Goal: Navigation & Orientation: Find specific page/section

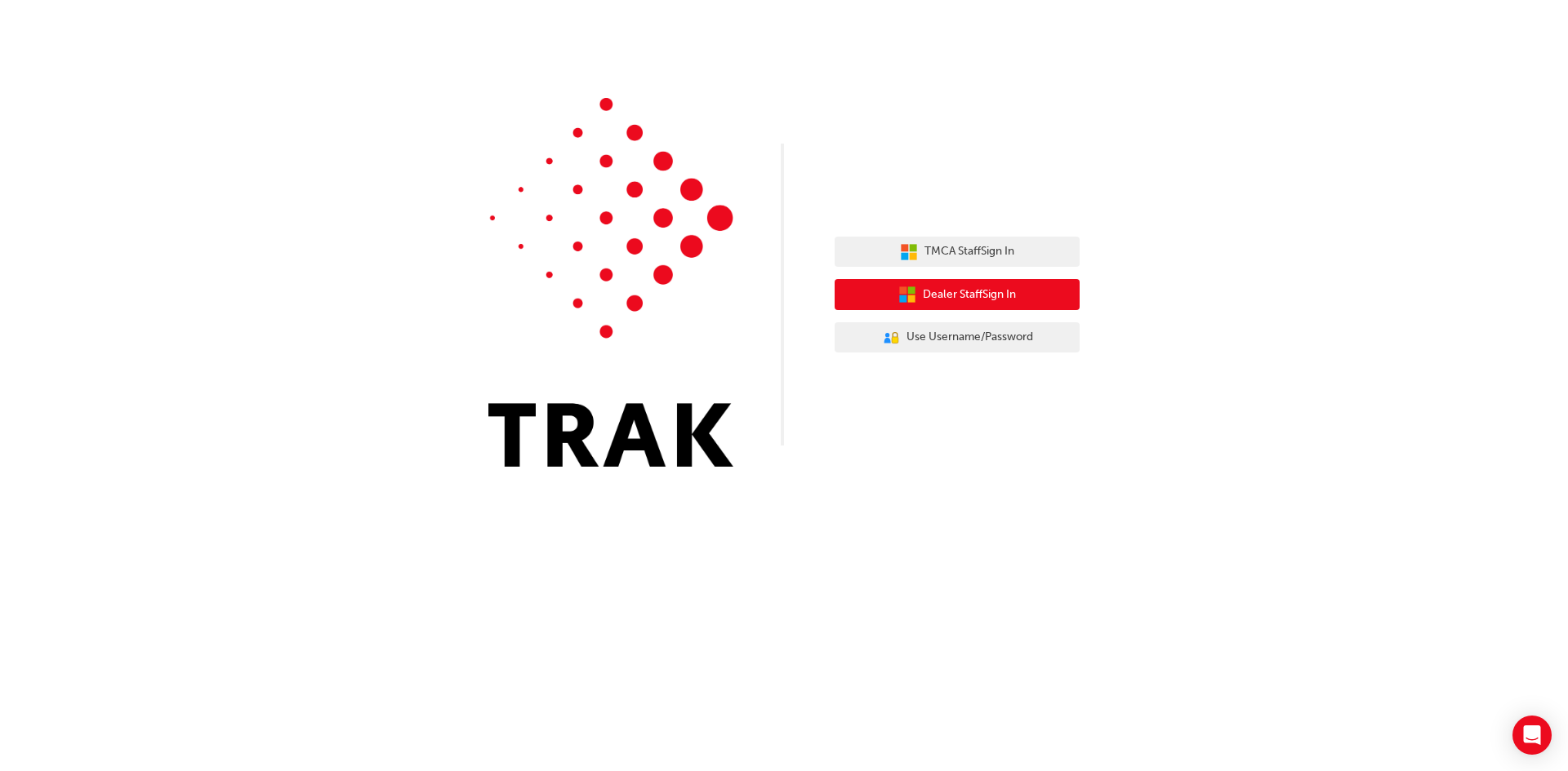
drag, startPoint x: 953, startPoint y: 301, endPoint x: 948, endPoint y: 294, distance: 8.6
click at [952, 297] on span "Dealer Staff Sign In" at bounding box center [970, 295] width 93 height 19
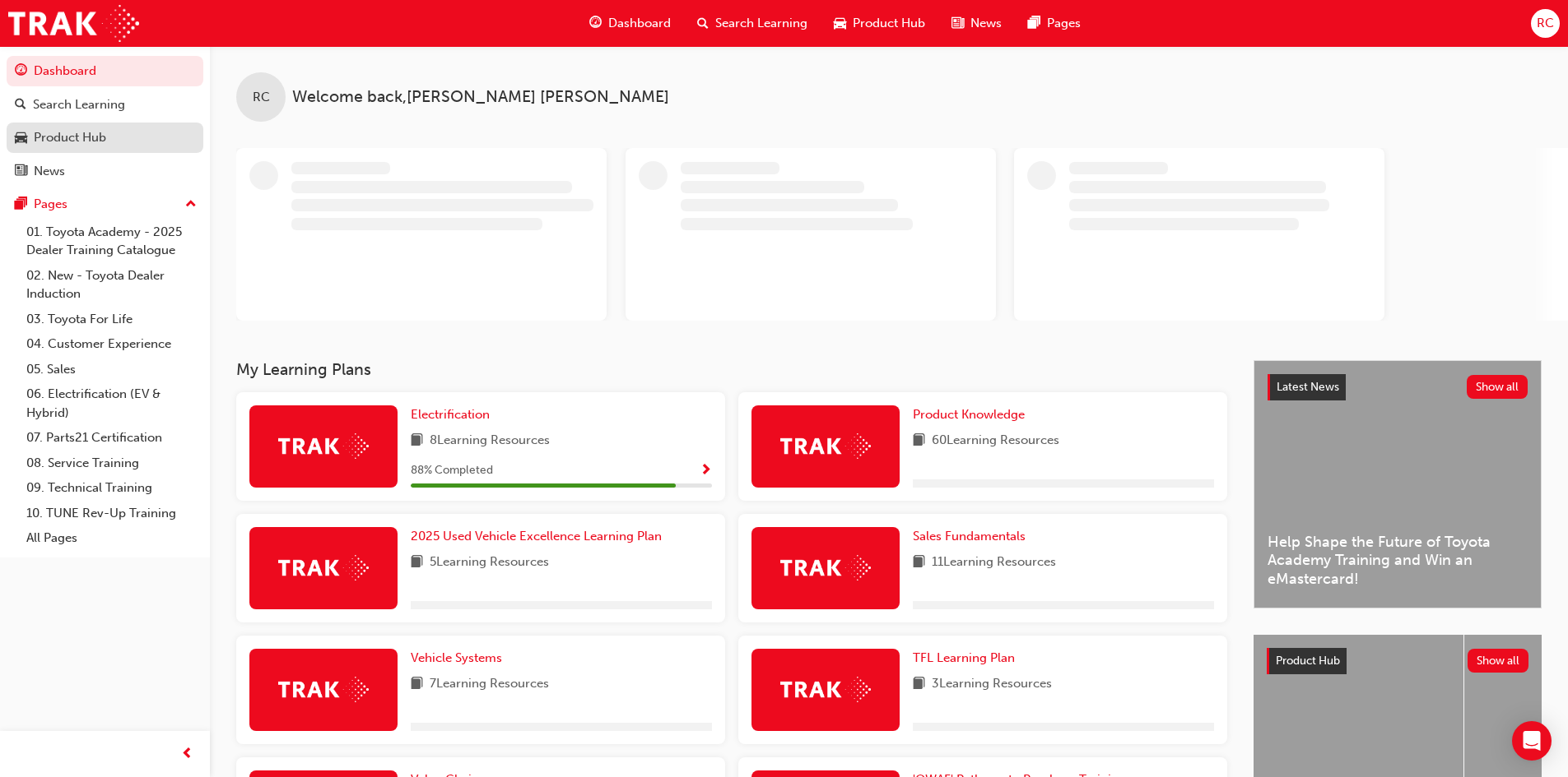
click at [88, 136] on div "Product Hub" at bounding box center [70, 137] width 73 height 19
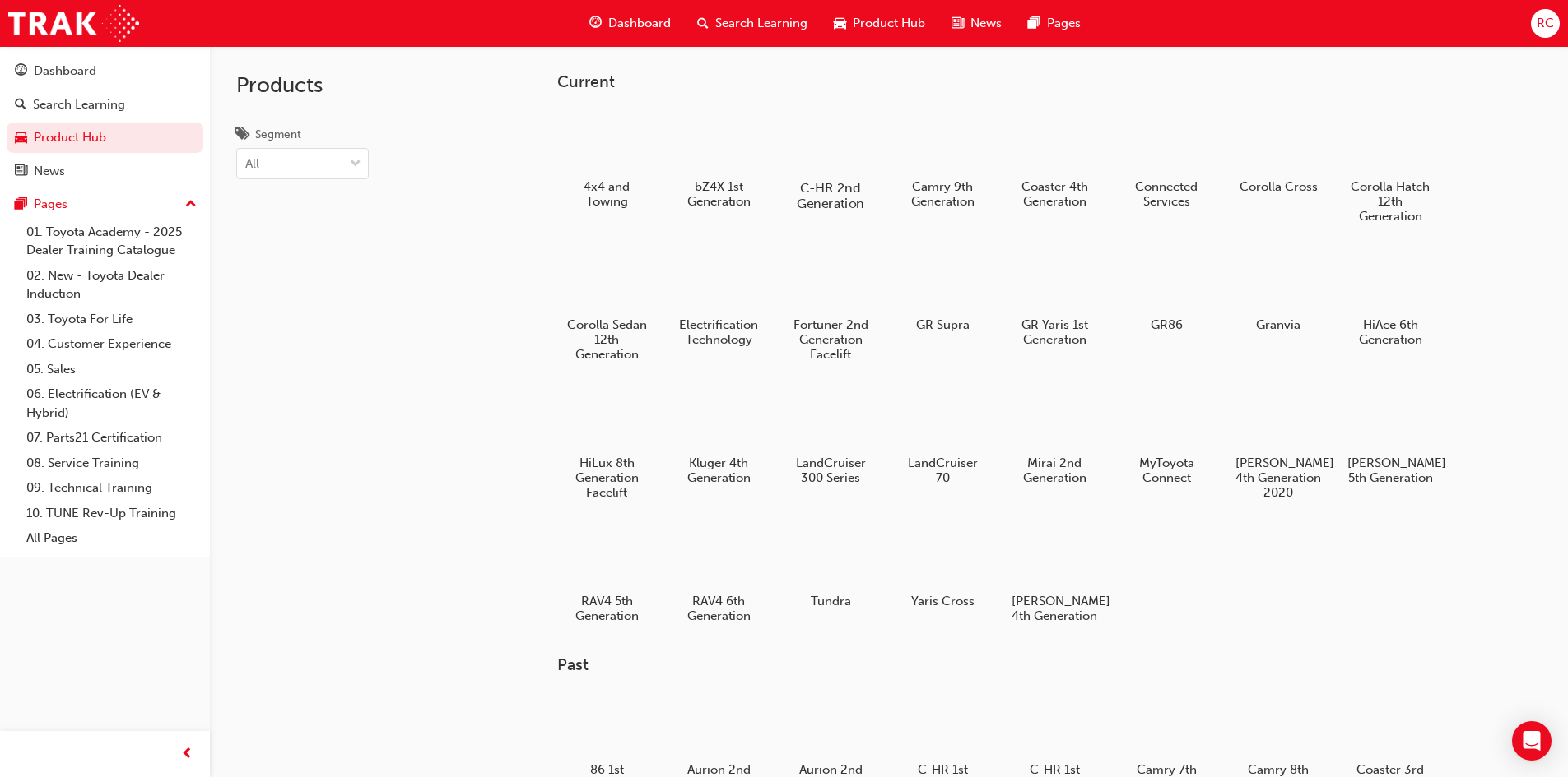
click at [834, 134] on div at bounding box center [829, 140] width 92 height 65
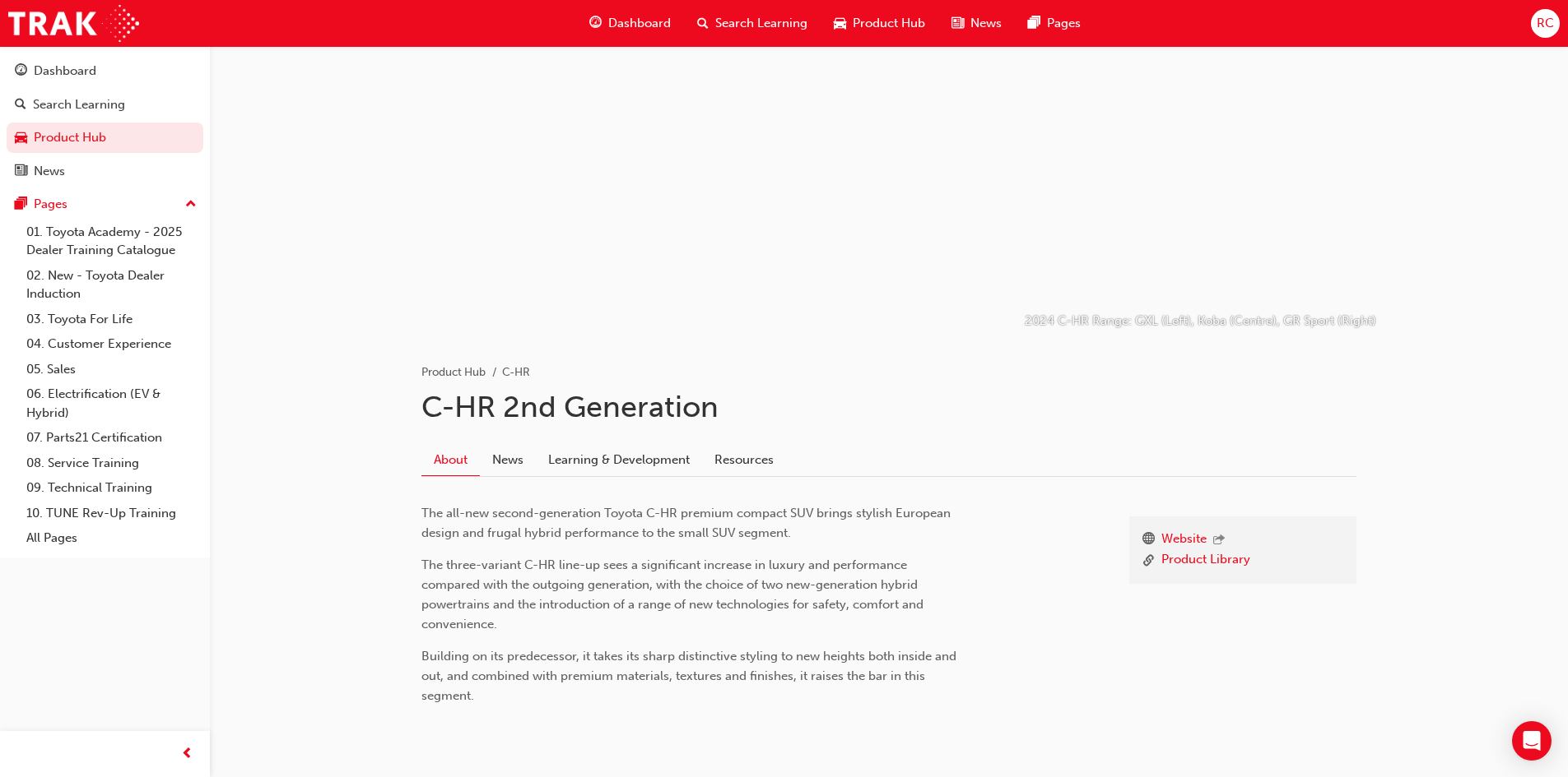
scroll to position [100, 0]
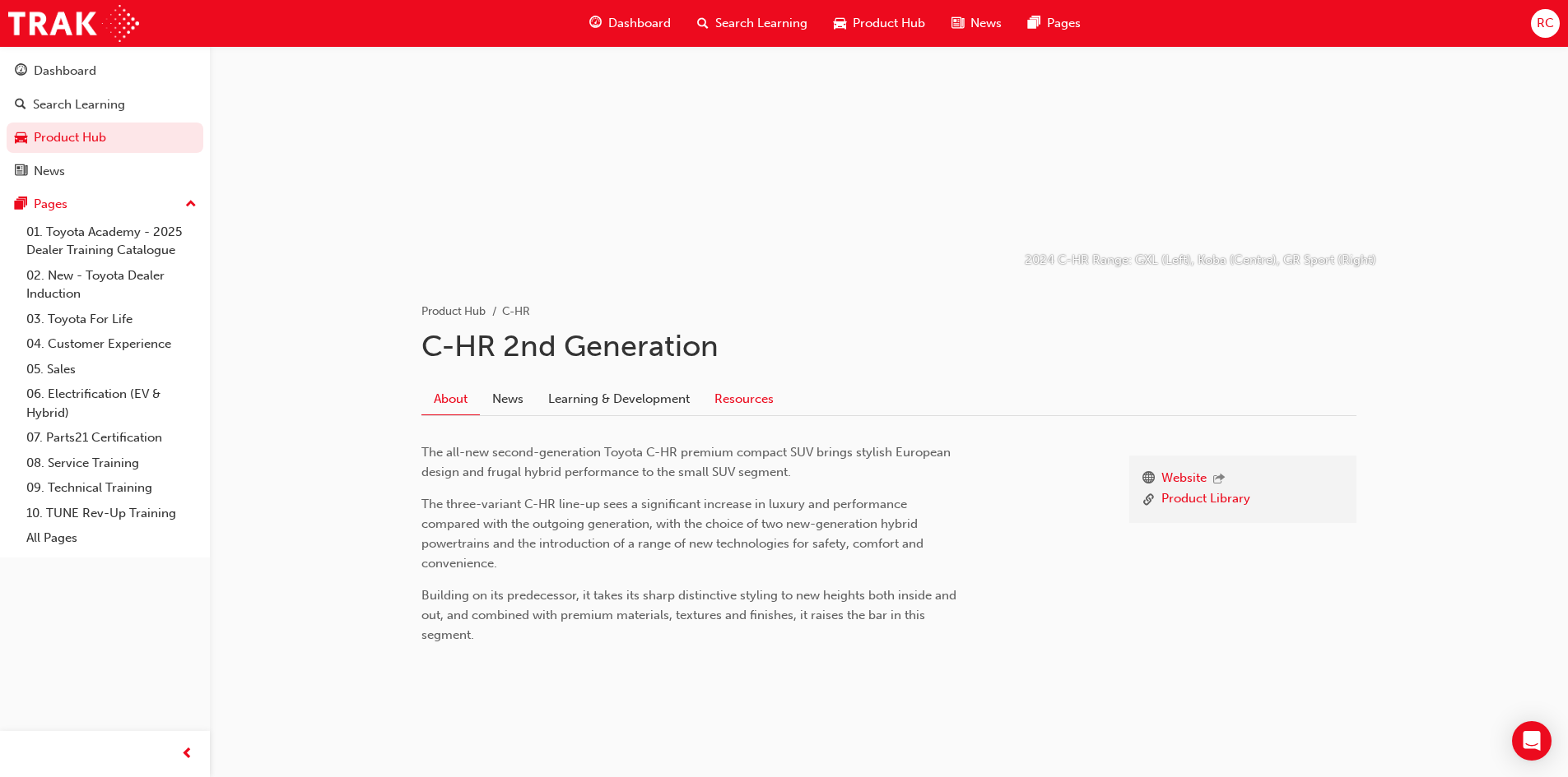
click at [750, 400] on link "Resources" at bounding box center [744, 399] width 84 height 31
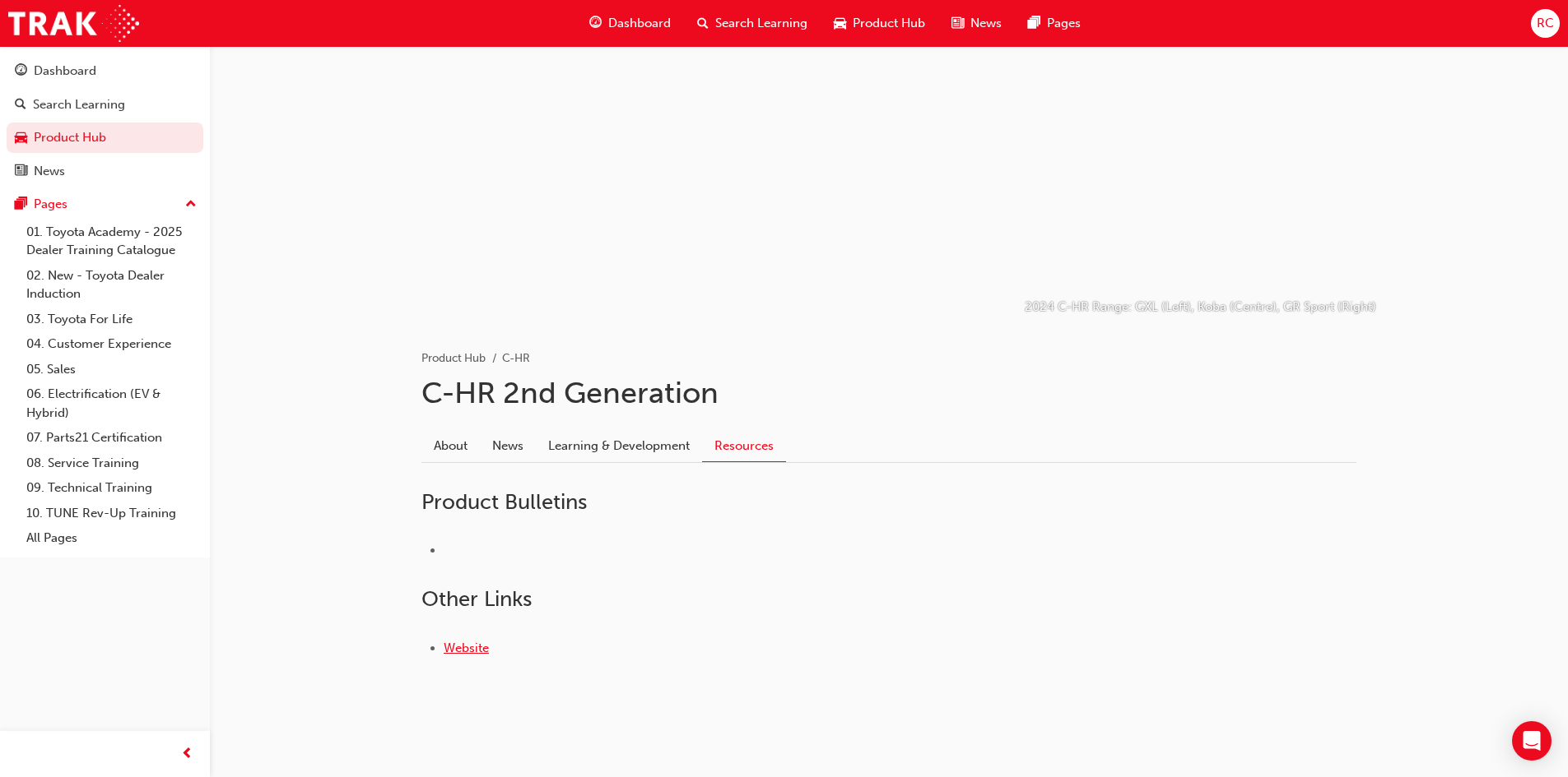
click at [461, 647] on link "Website" at bounding box center [466, 648] width 45 height 15
